Goal: Task Accomplishment & Management: Complete application form

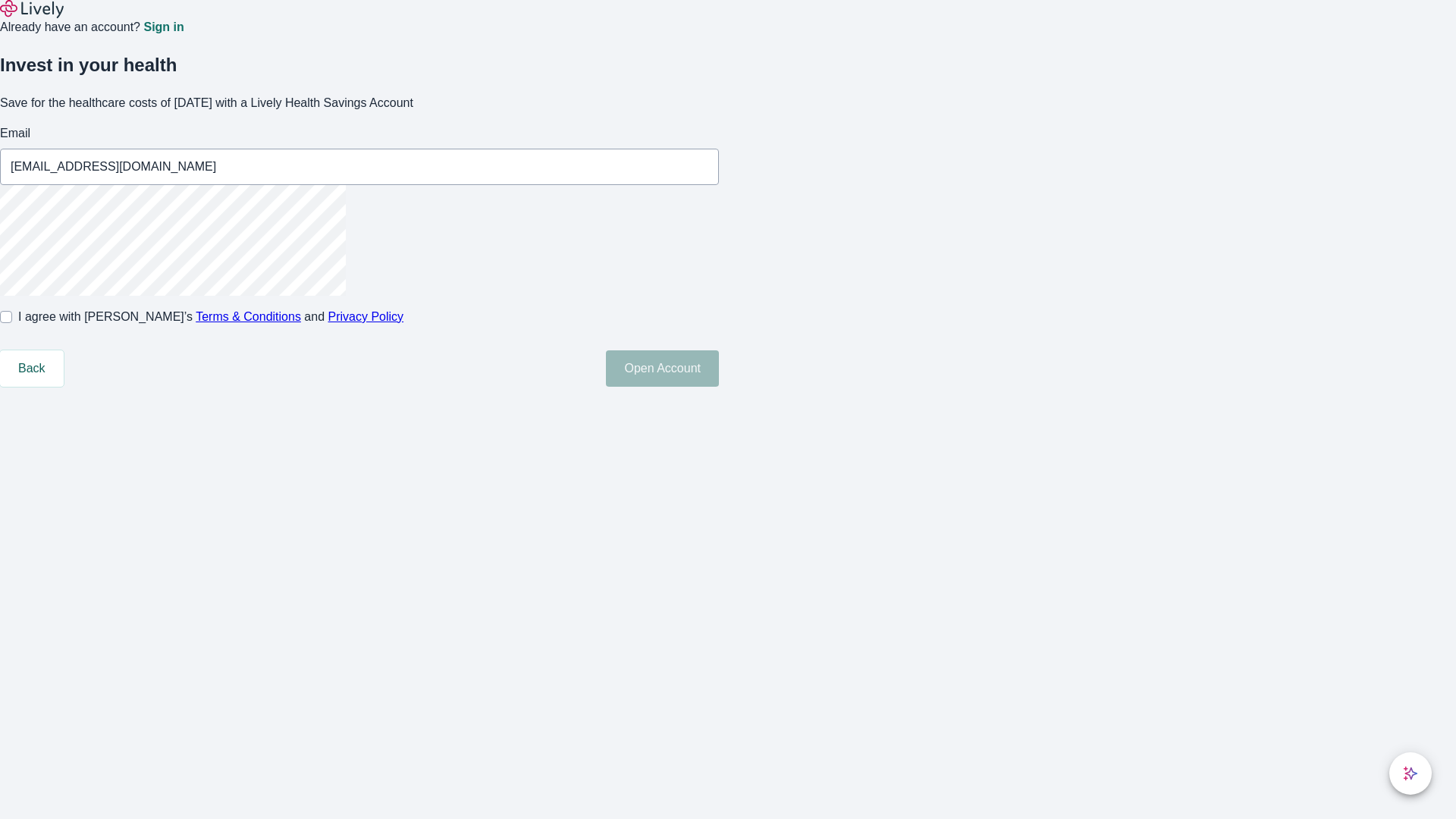
click at [12, 323] on input "I agree with Lively’s Terms & Conditions and Privacy Policy" at bounding box center [5, 316] width 12 height 12
checkbox input "true"
click at [719, 387] on button "Open Account" at bounding box center [662, 369] width 113 height 36
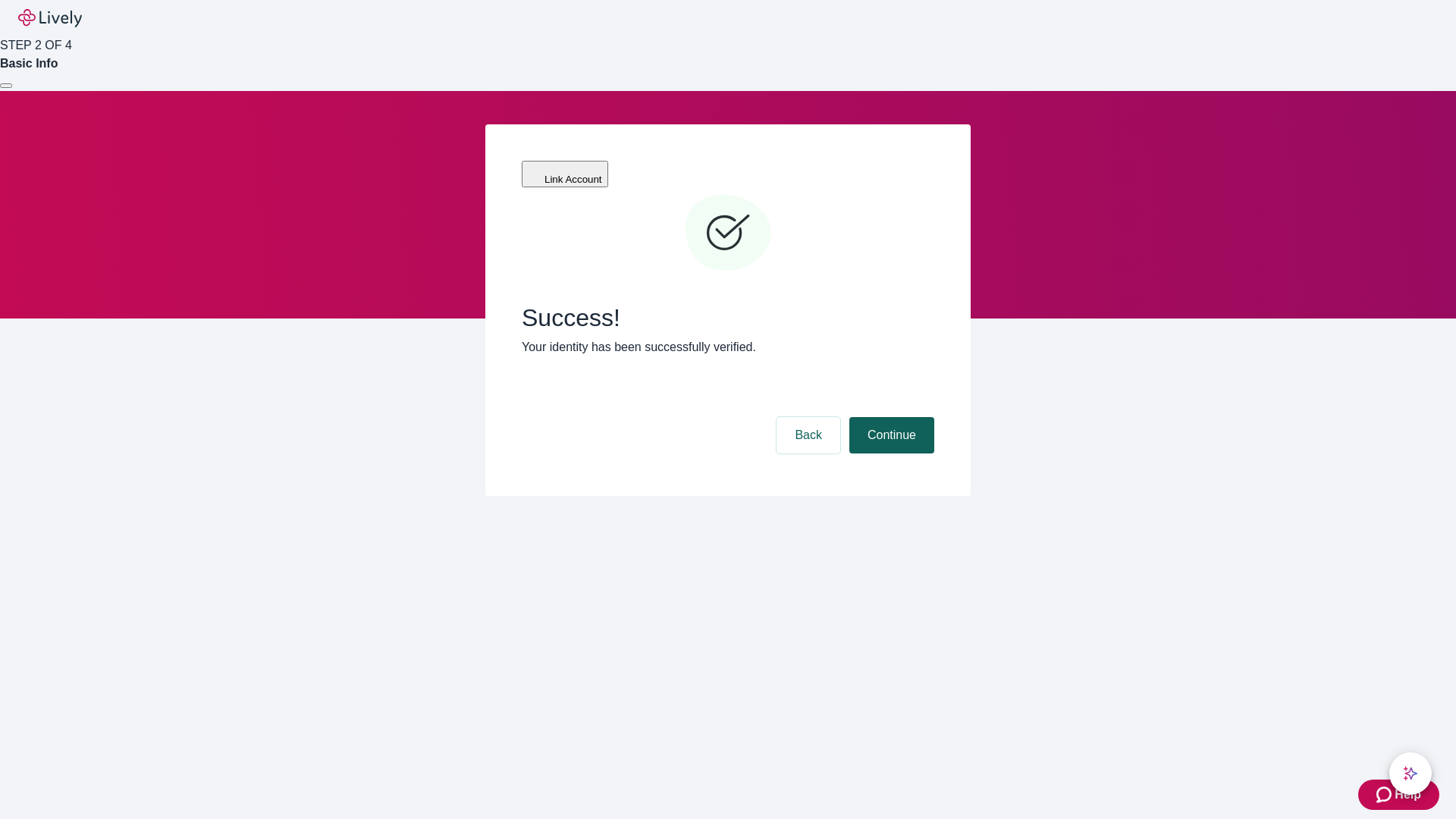
click at [889, 418] on button "Continue" at bounding box center [892, 436] width 85 height 36
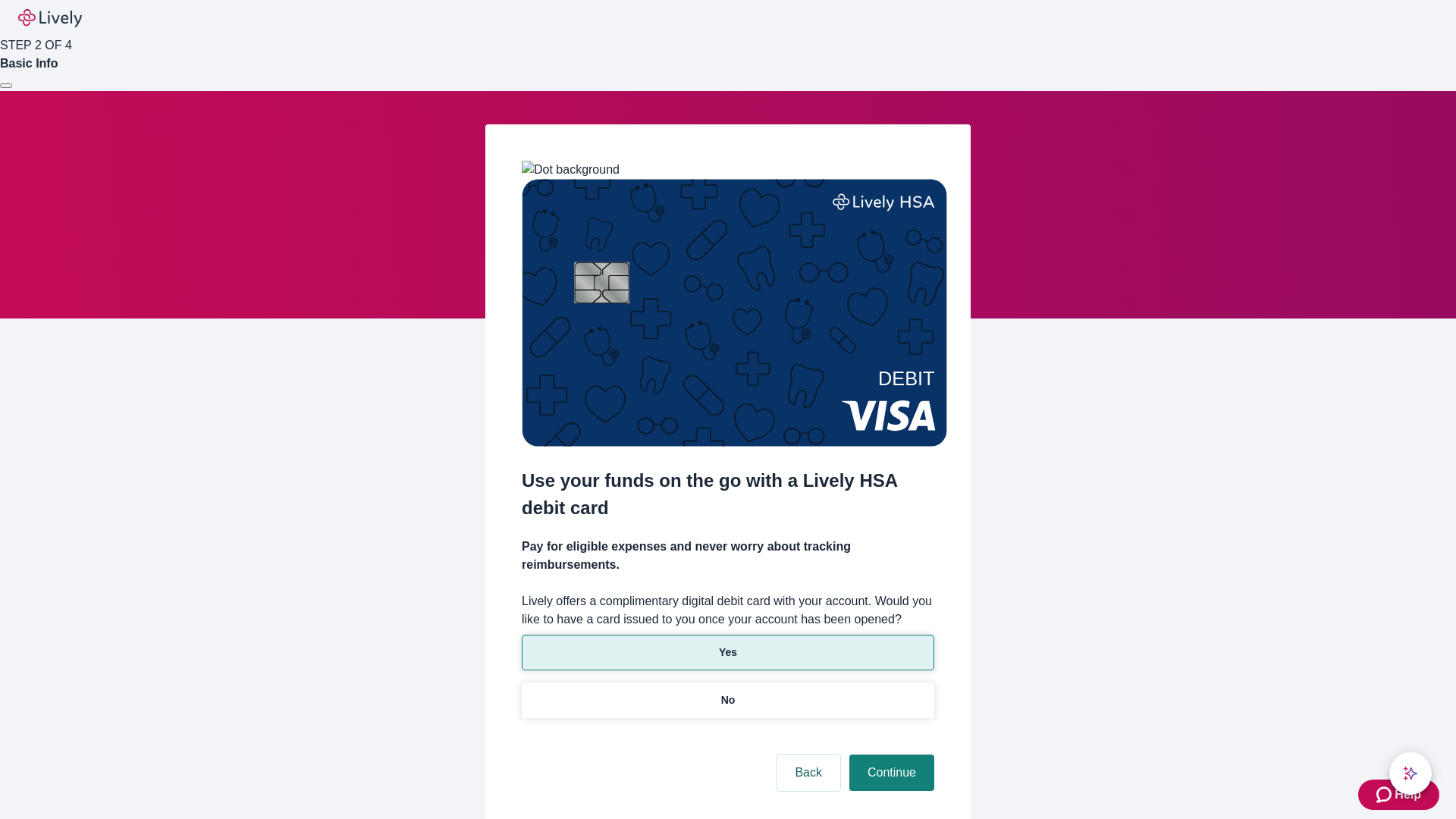
click at [728, 645] on p "Yes" at bounding box center [728, 653] width 18 height 16
click at [889, 755] on button "Continue" at bounding box center [892, 773] width 85 height 36
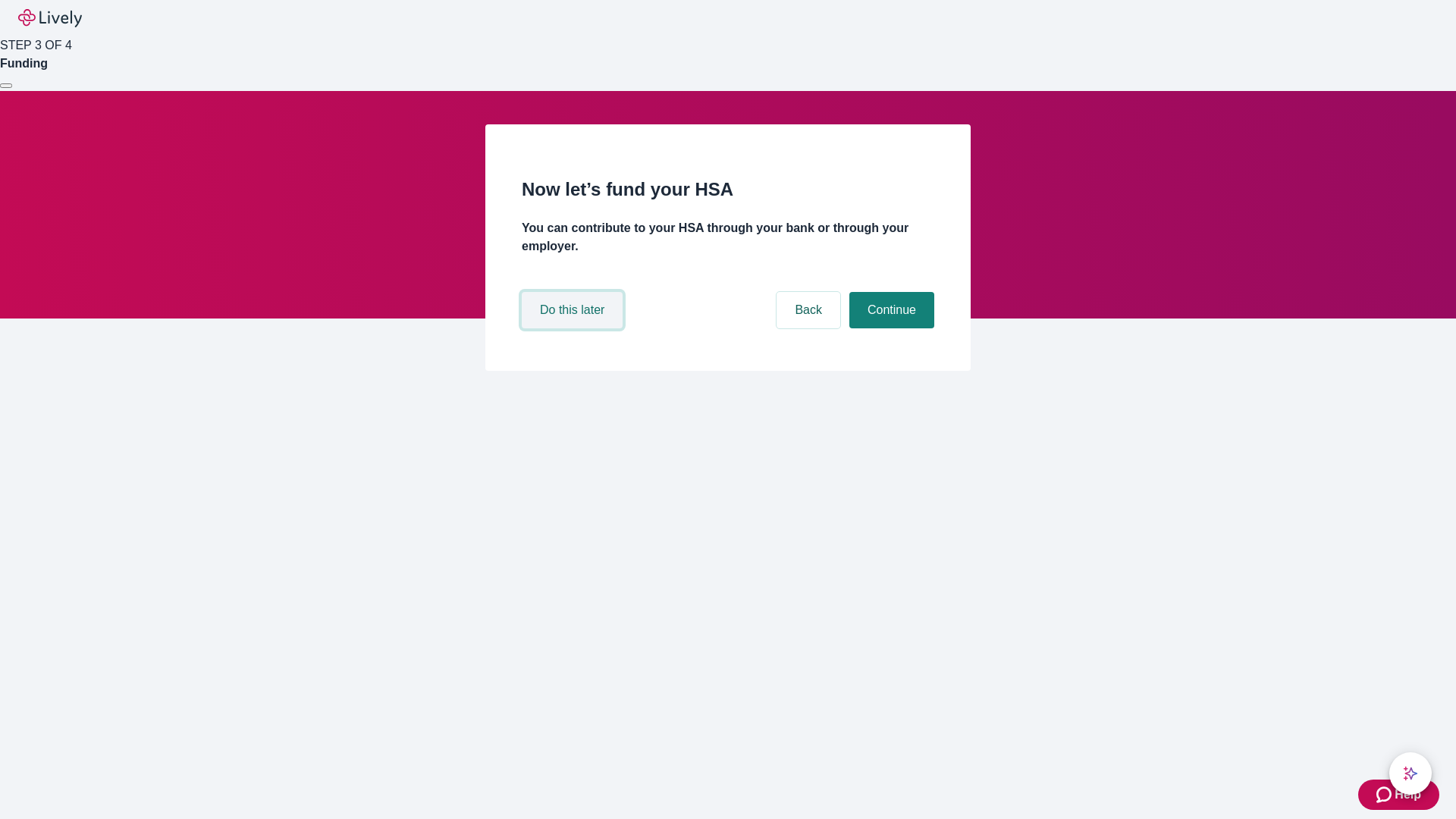
click at [574, 328] on button "Do this later" at bounding box center [572, 310] width 101 height 36
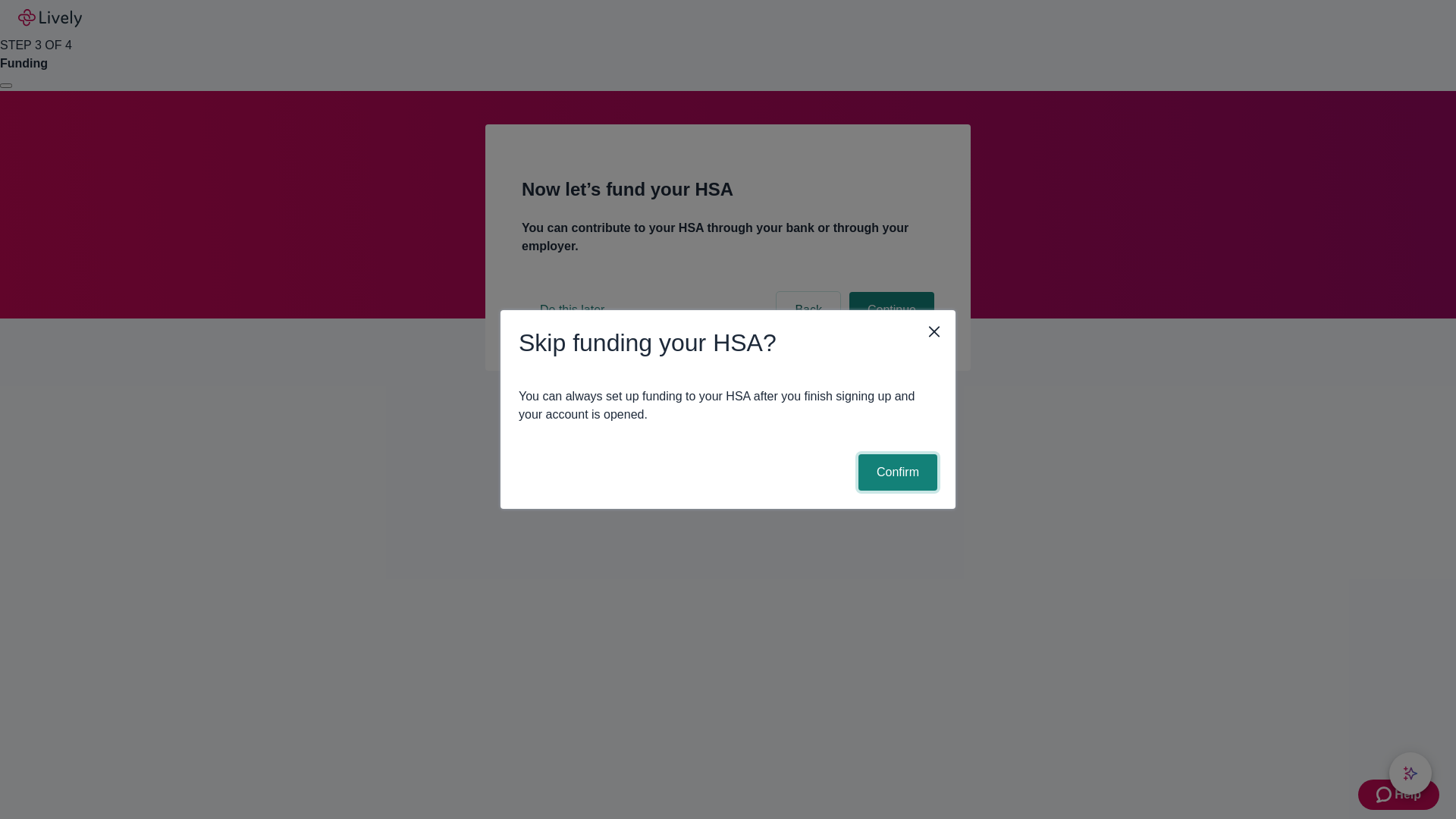
click at [896, 473] on button "Confirm" at bounding box center [897, 473] width 79 height 36
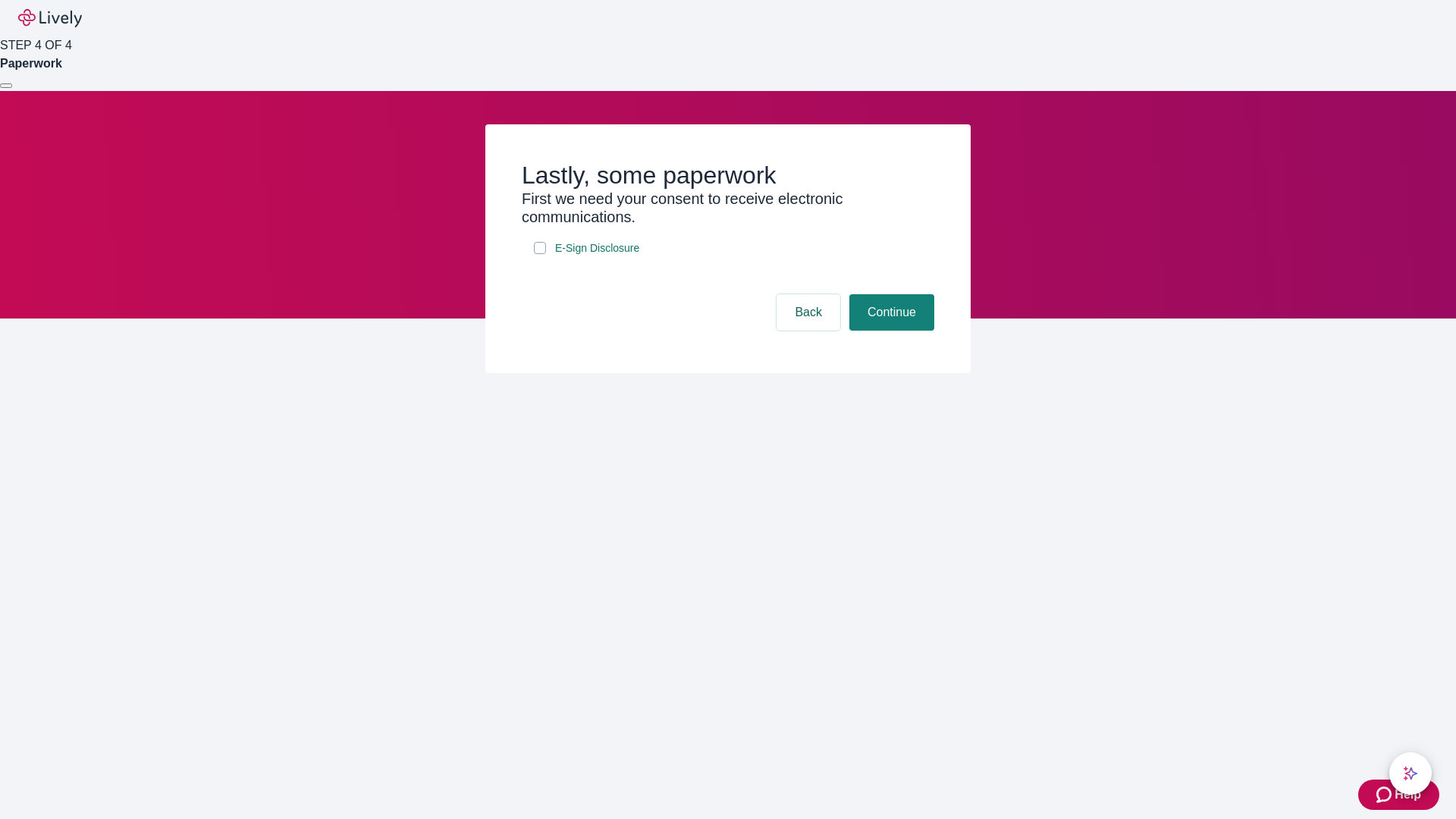
click at [540, 254] on input "E-Sign Disclosure" at bounding box center [540, 248] width 12 height 12
checkbox input "true"
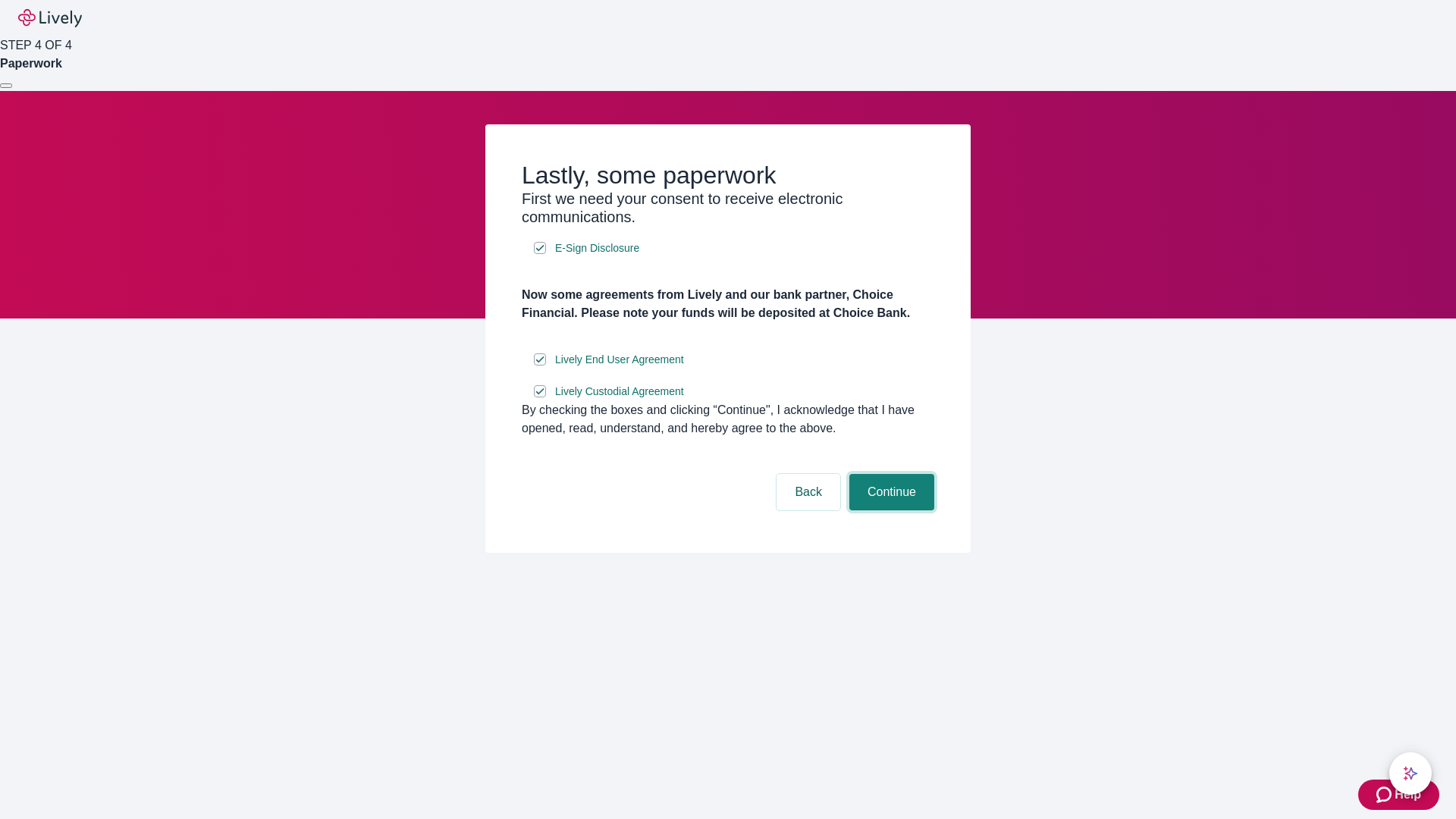
click at [889, 511] on button "Continue" at bounding box center [892, 492] width 85 height 36
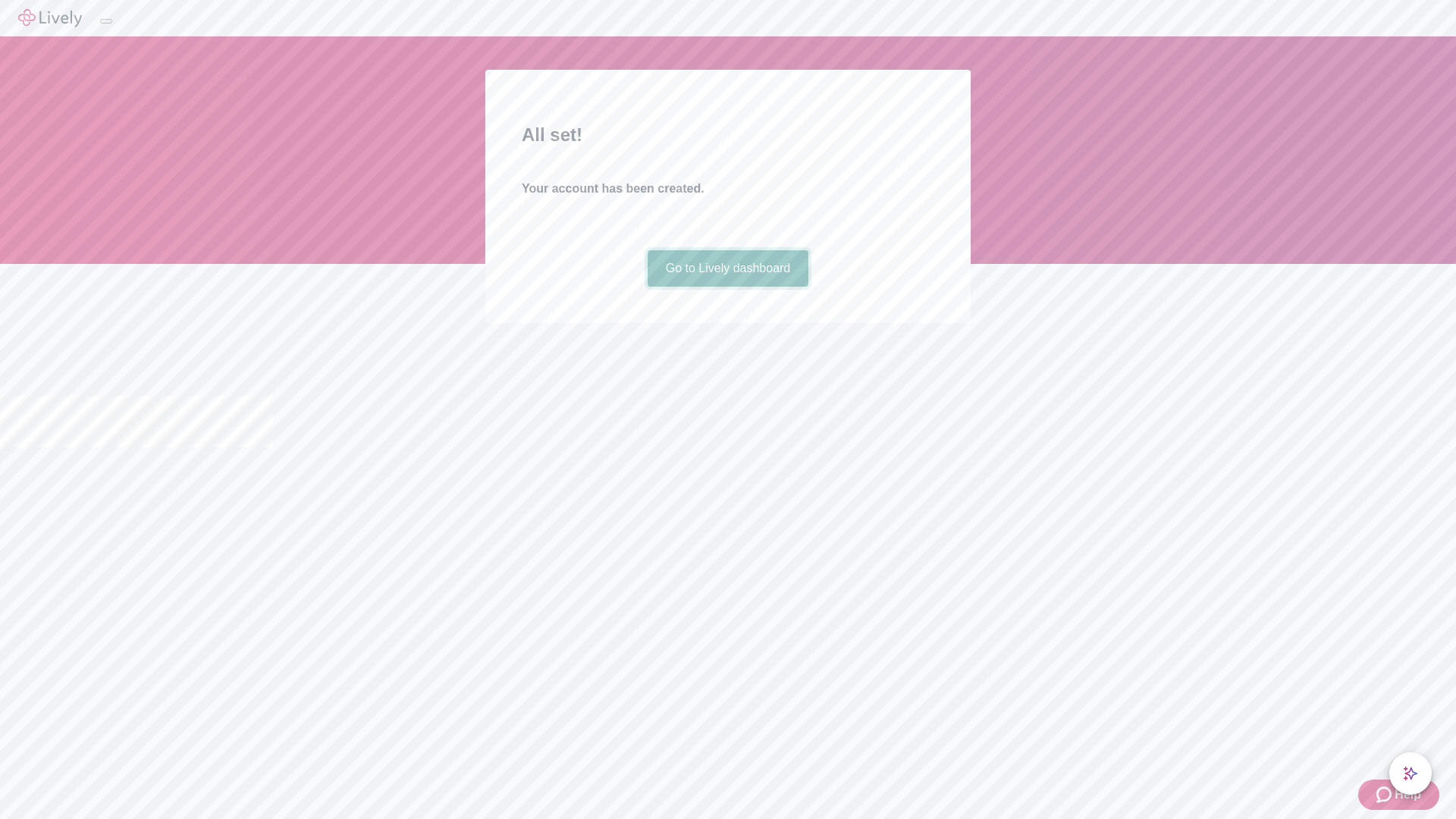
click at [728, 287] on link "Go to Lively dashboard" at bounding box center [728, 268] width 162 height 36
